Goal: Register for event/course

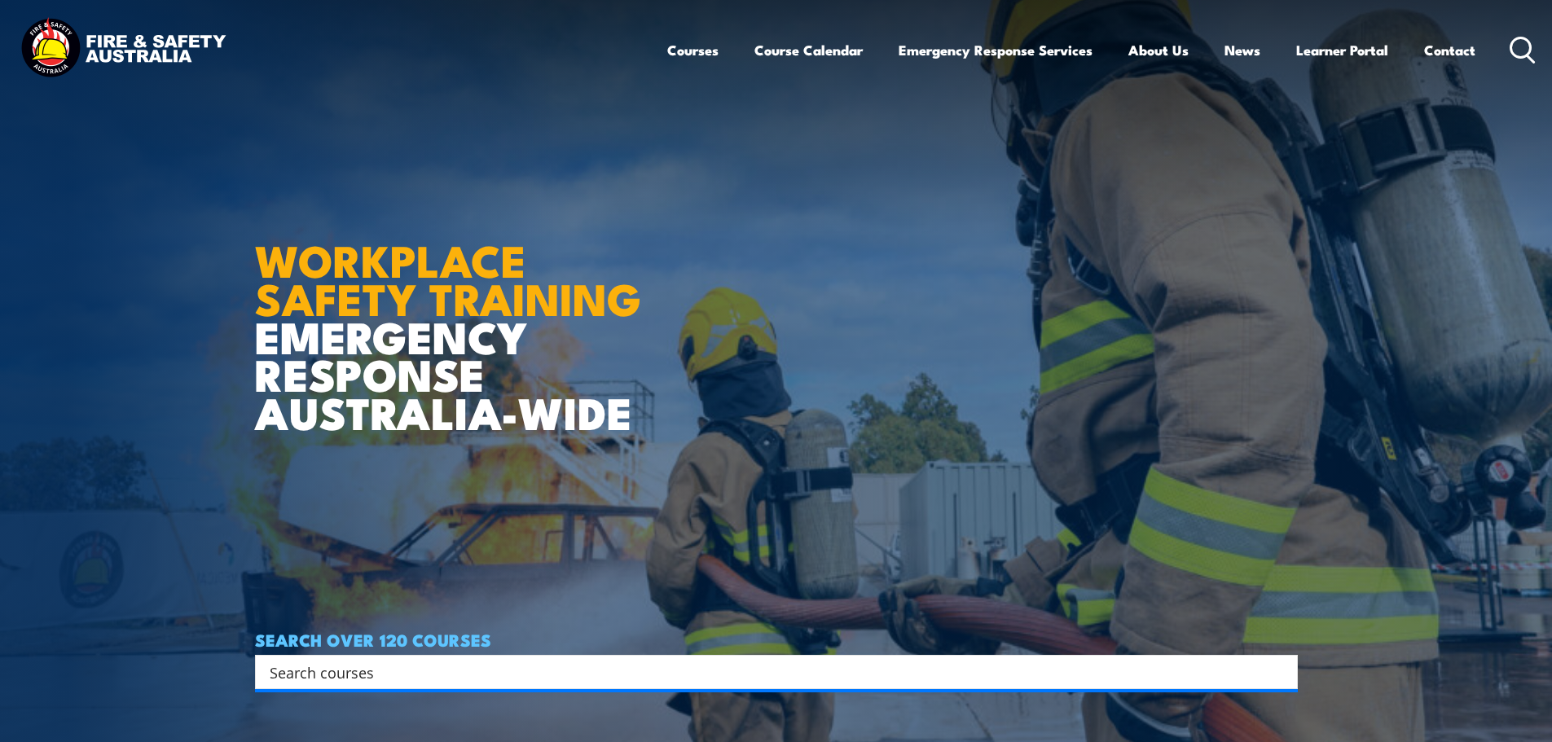
click at [1522, 50] on icon at bounding box center [1523, 50] width 26 height 27
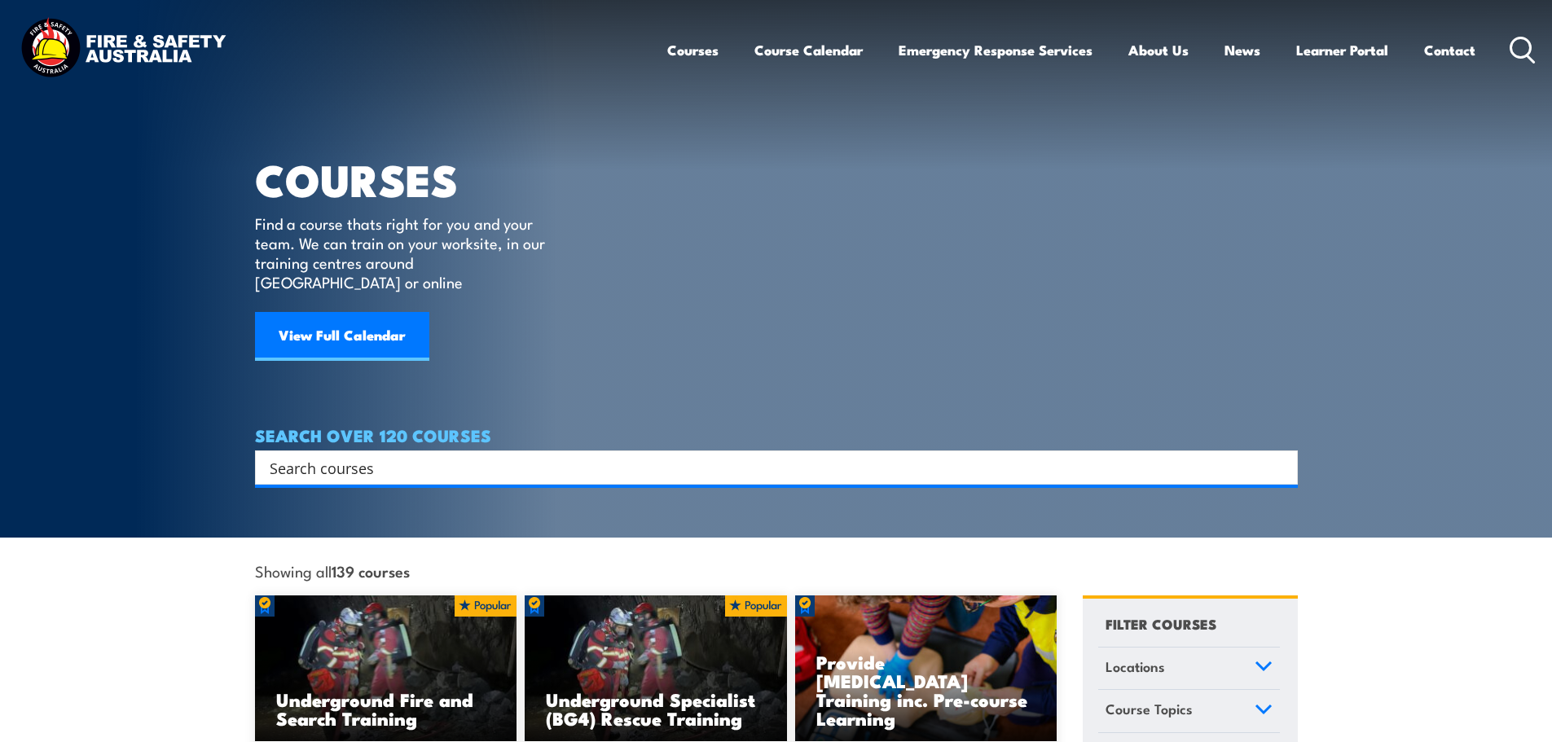
click at [359, 456] on input "Search input" at bounding box center [766, 468] width 993 height 24
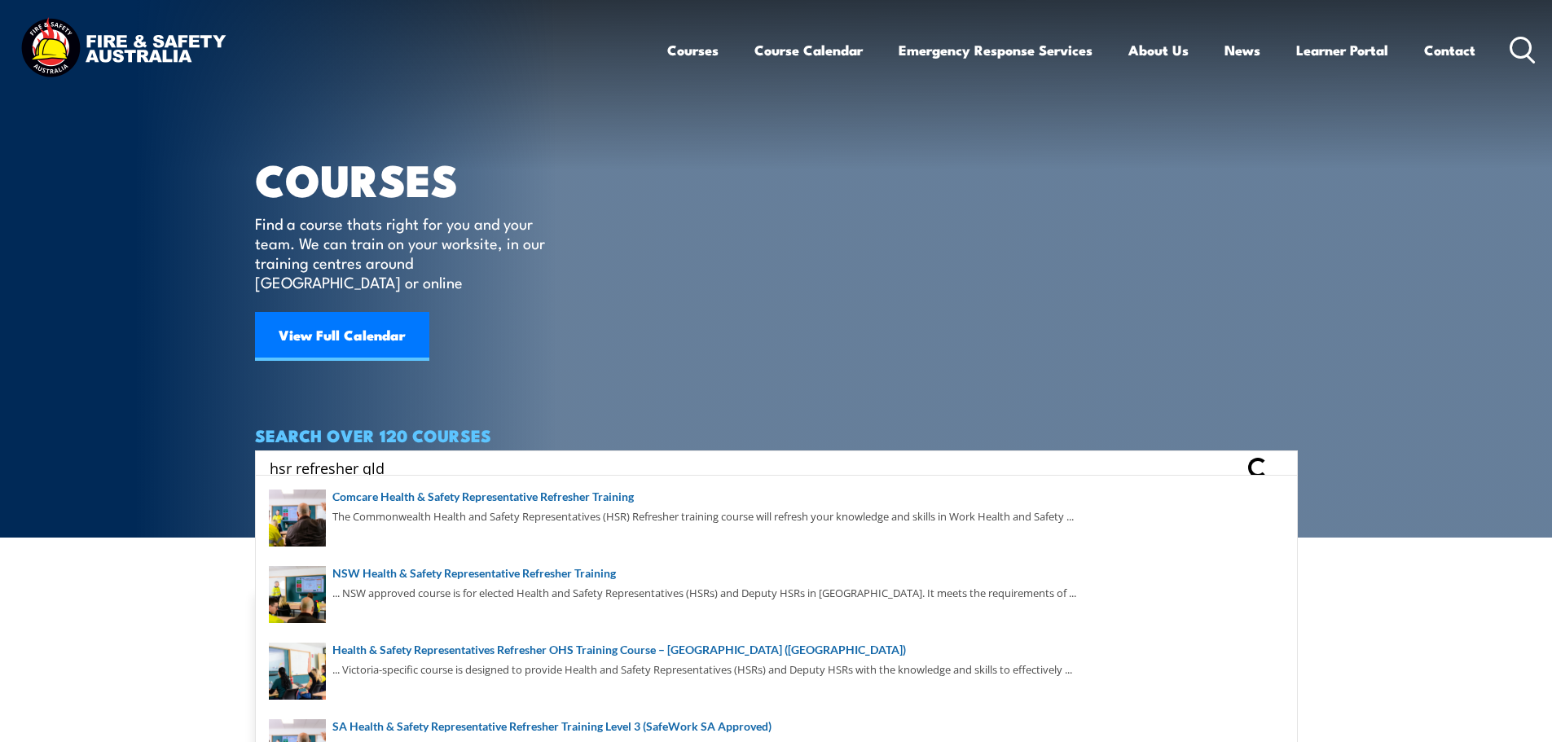
type input "hsr refresher qld"
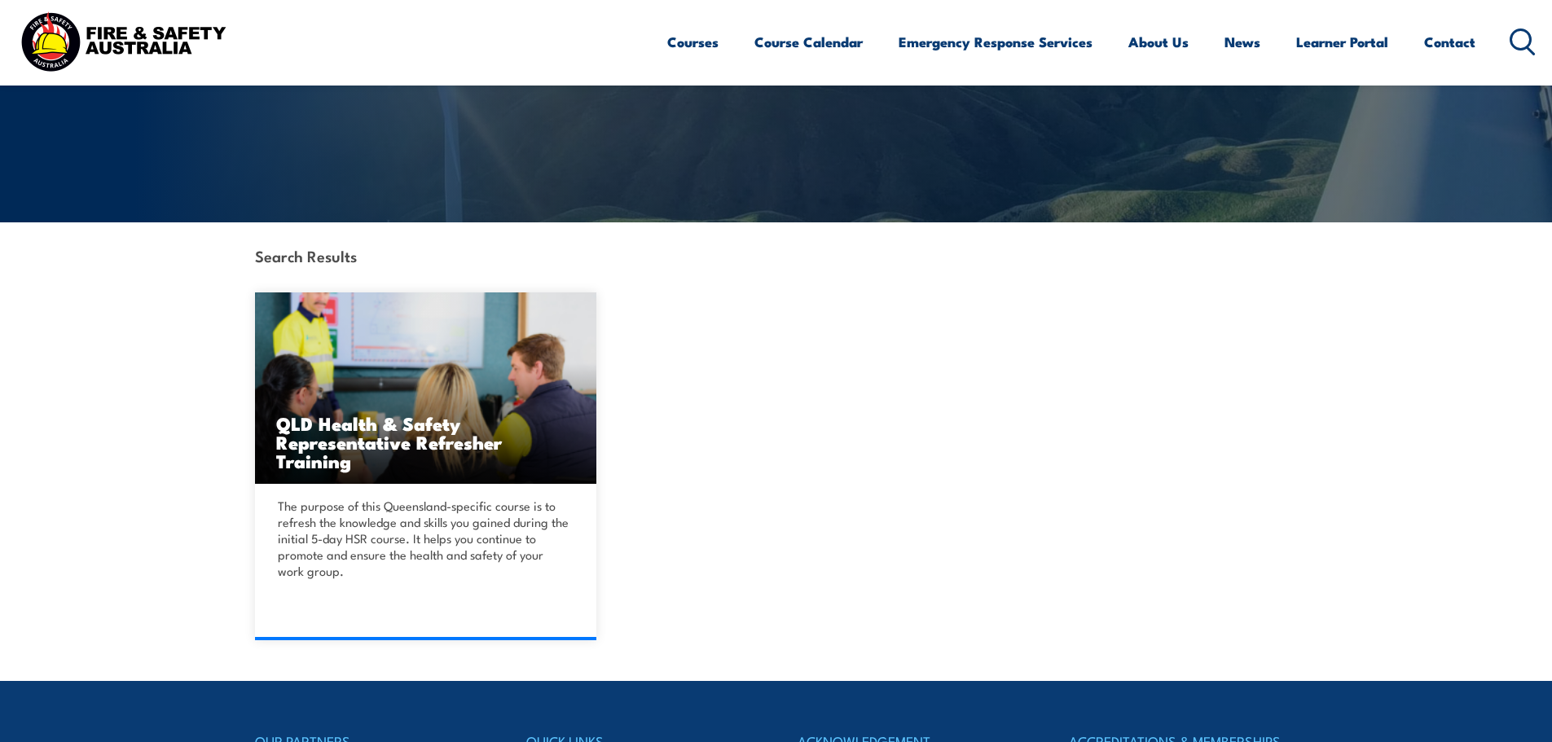
scroll to position [407, 0]
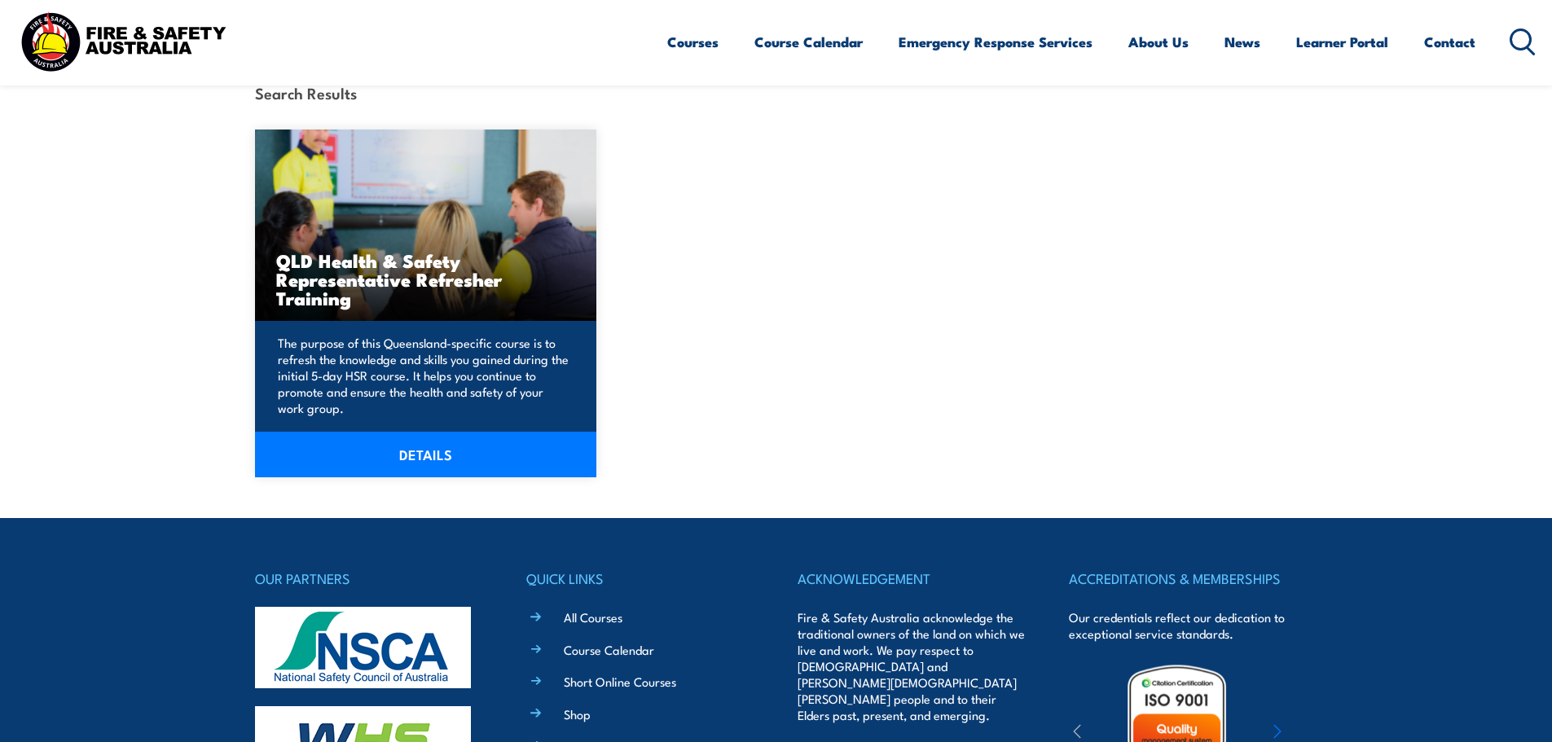
click at [425, 443] on link "DETAILS" at bounding box center [426, 455] width 342 height 46
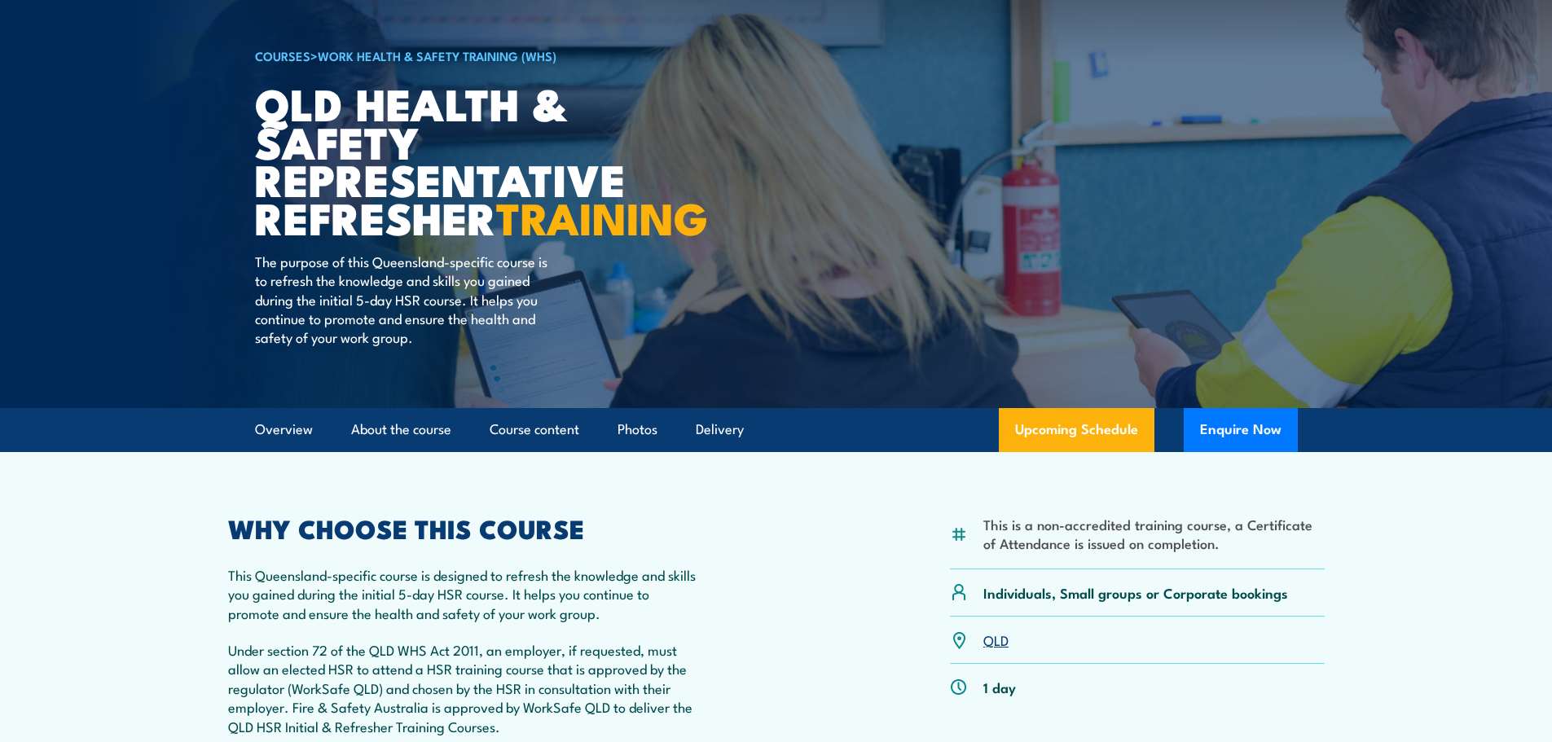
scroll to position [244, 0]
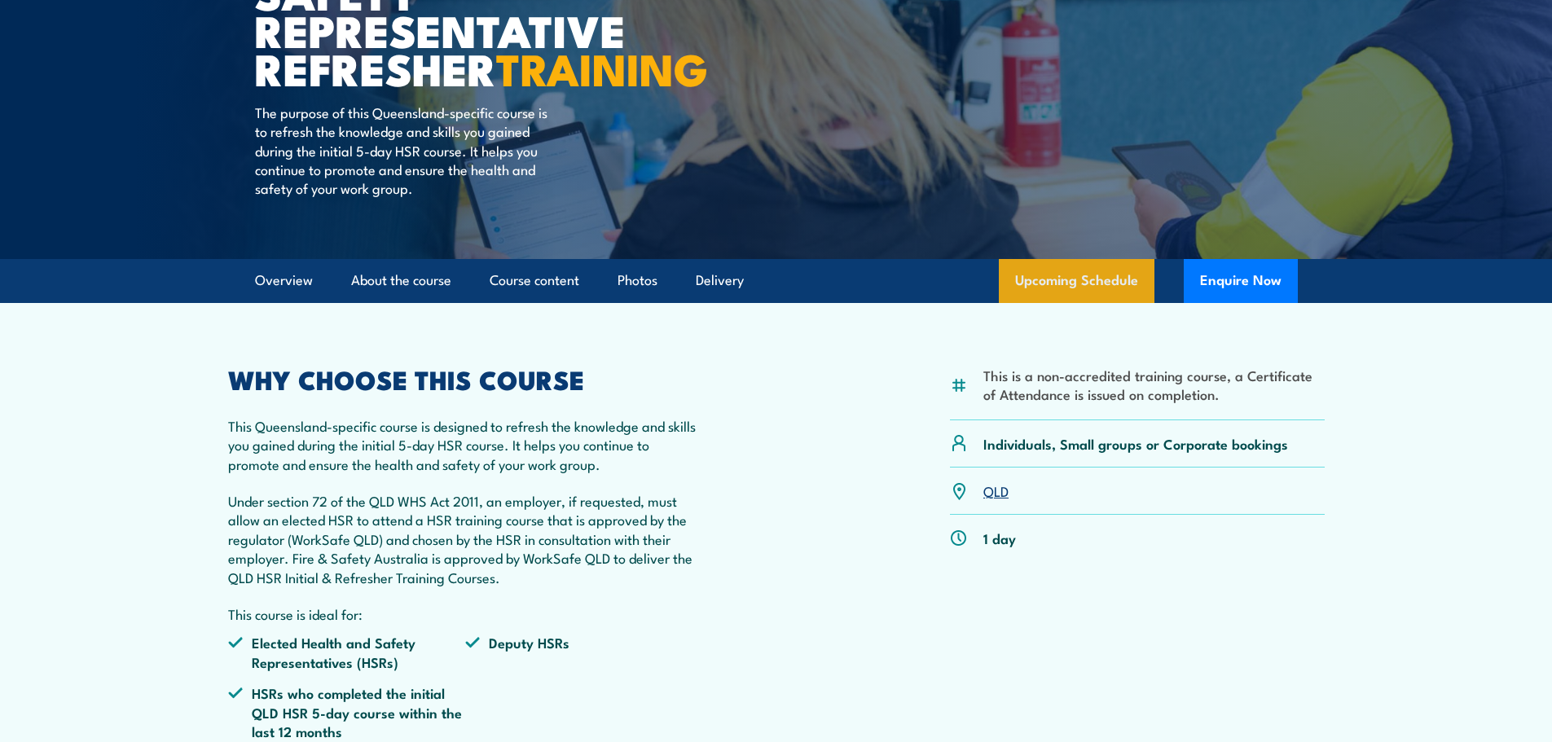
click at [1077, 303] on link "Upcoming Schedule" at bounding box center [1077, 281] width 156 height 44
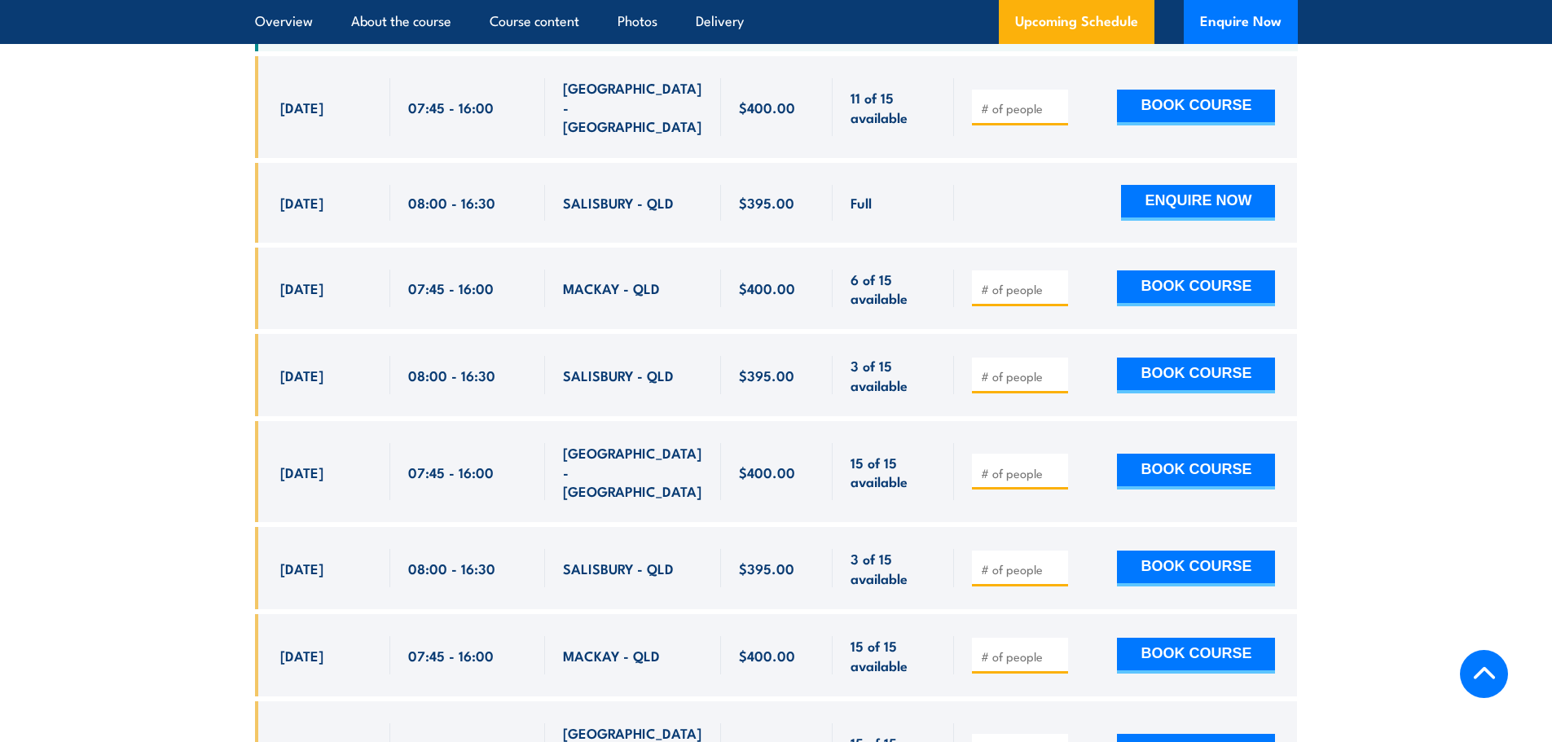
scroll to position [3102, 0]
